Goal: Information Seeking & Learning: Learn about a topic

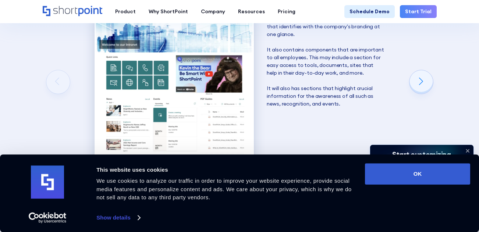
scroll to position [1079, 0]
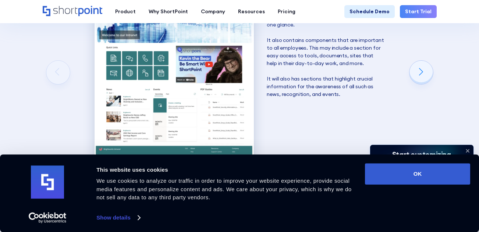
click at [164, 67] on img "1 / 6" at bounding box center [173, 75] width 159 height 188
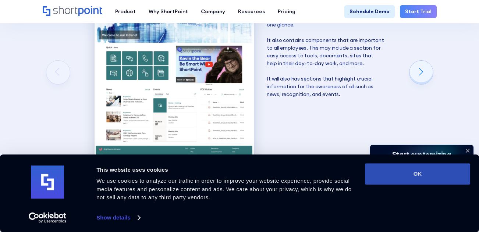
click at [414, 175] on button "OK" at bounding box center [417, 173] width 105 height 21
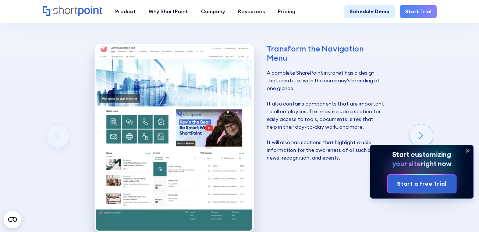
scroll to position [1013, 0]
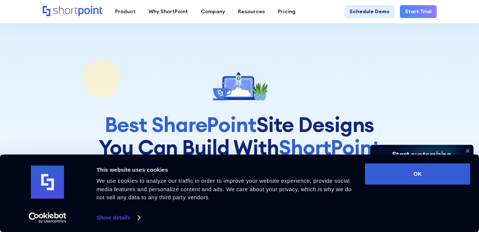
scroll to position [1316, 0]
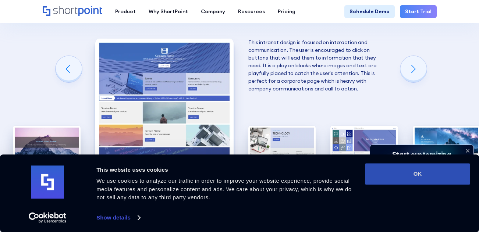
click at [414, 175] on button "OK" at bounding box center [417, 173] width 105 height 21
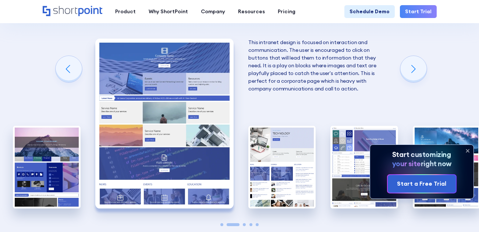
scroll to position [0, 0]
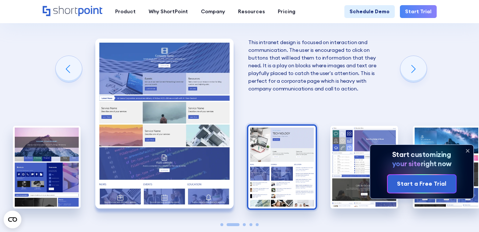
click at [297, 139] on img "3 / 5" at bounding box center [281, 167] width 67 height 83
